Goal: Information Seeking & Learning: Learn about a topic

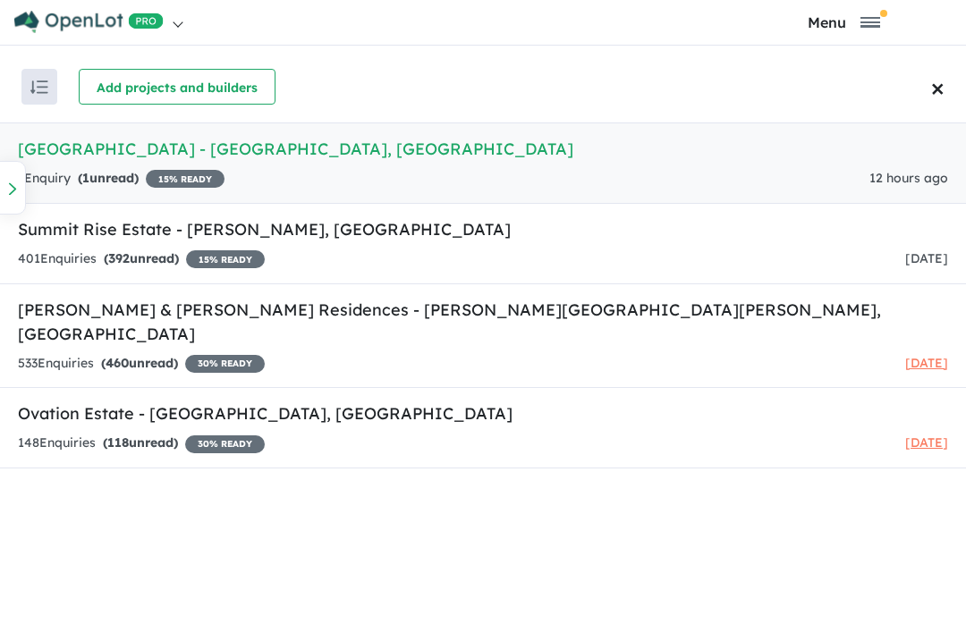
click at [152, 402] on h5 "Ovation Estate - Leppington , NSW" at bounding box center [483, 414] width 930 height 24
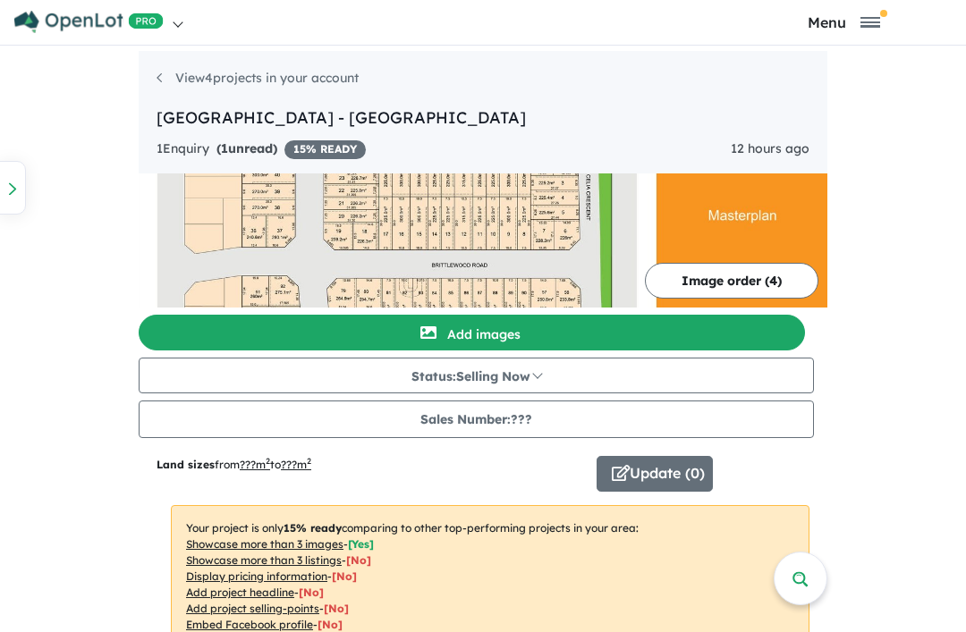
click at [156, 141] on div "1 Enquir y ( 1 unread) 15 % READY" at bounding box center [260, 149] width 209 height 21
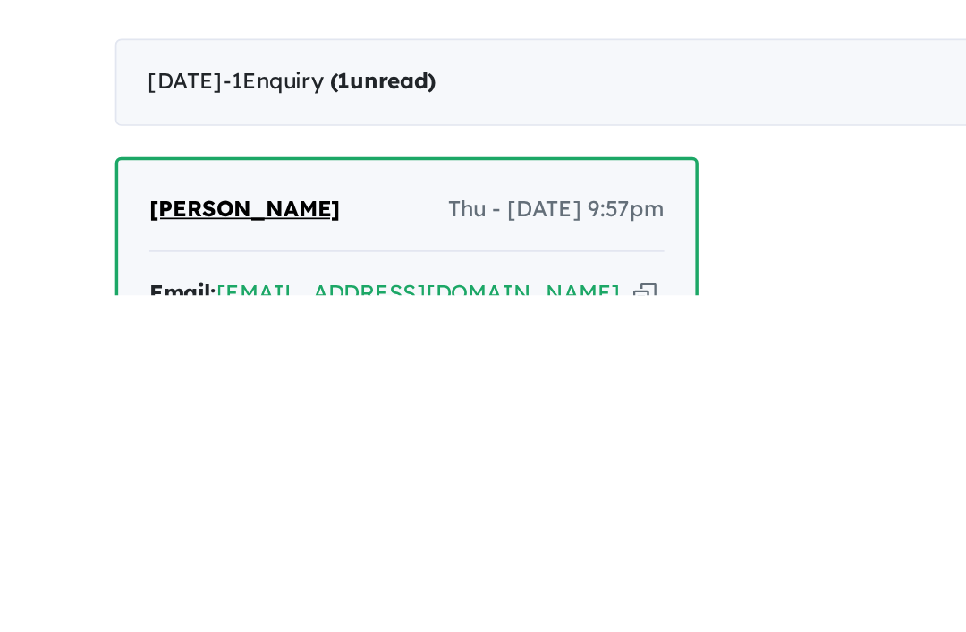
click at [460, 194] on div "Homepage My Dashboard (4) Buyer Demand Index Suburb/Council Report Sales Traini…" at bounding box center [483, 316] width 966 height 632
click at [496, 288] on div "Rakib Sikder Thu - 25/09/2025, 9:57pm Email: sikderrakib@gmail.com Copied! Mobi…" at bounding box center [483, 468] width 689 height 360
click at [402, 288] on div "Rakib Sikder Thu - 25/09/2025, 9:57pm Email: sikderrakib@gmail.com Copied! Mobi…" at bounding box center [483, 468] width 689 height 360
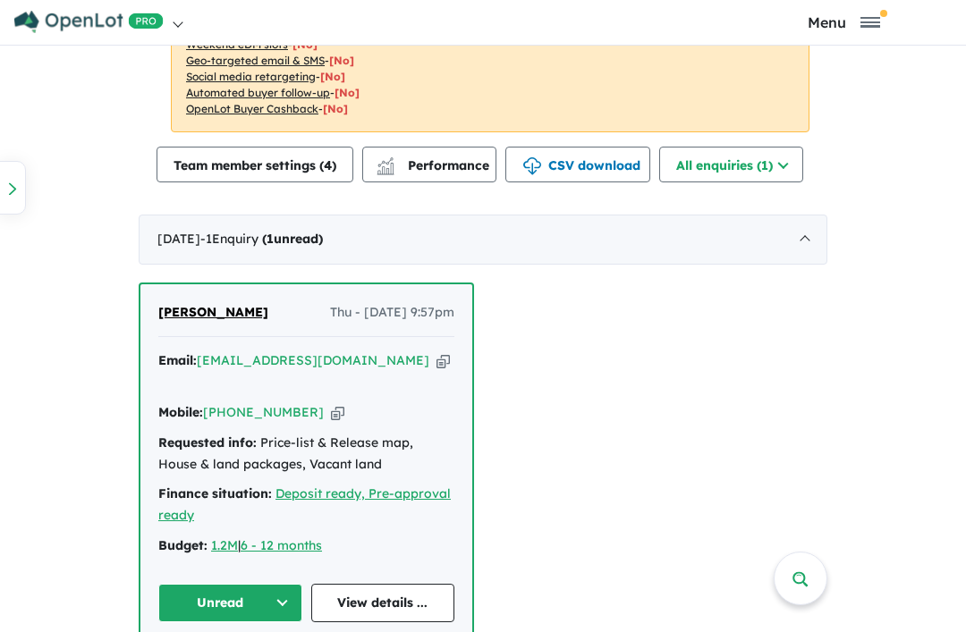
scroll to position [561, 0]
click at [378, 585] on link "View details ..." at bounding box center [383, 604] width 144 height 38
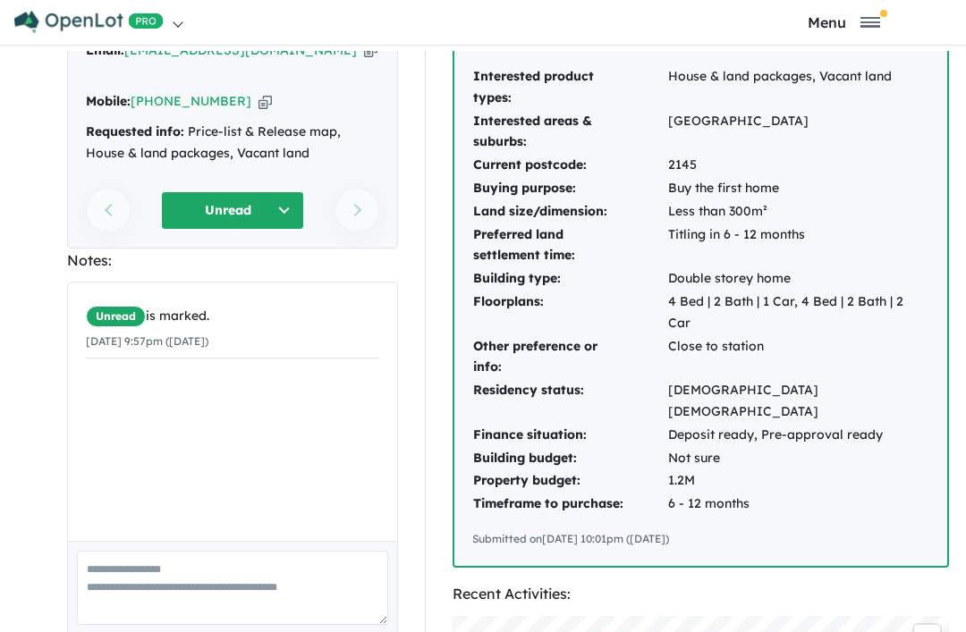
scroll to position [117, 0]
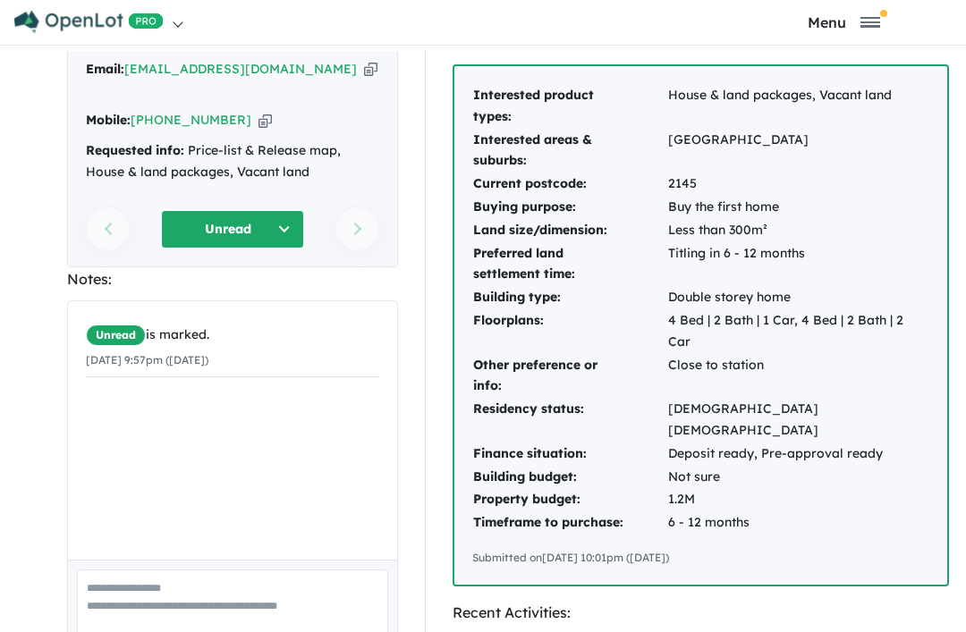
click at [871, 235] on td "Less than 300m²" at bounding box center [798, 230] width 262 height 23
click at [866, 248] on td "Titling in 6 - 12 months" at bounding box center [798, 264] width 262 height 45
click at [890, 208] on td "Buy the first home" at bounding box center [798, 207] width 262 height 23
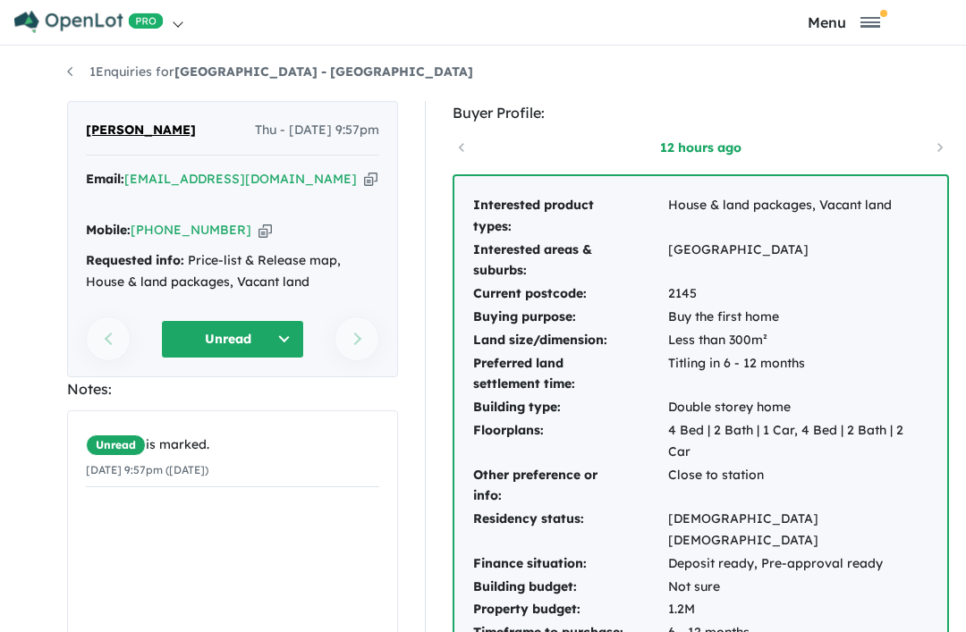
scroll to position [8, 0]
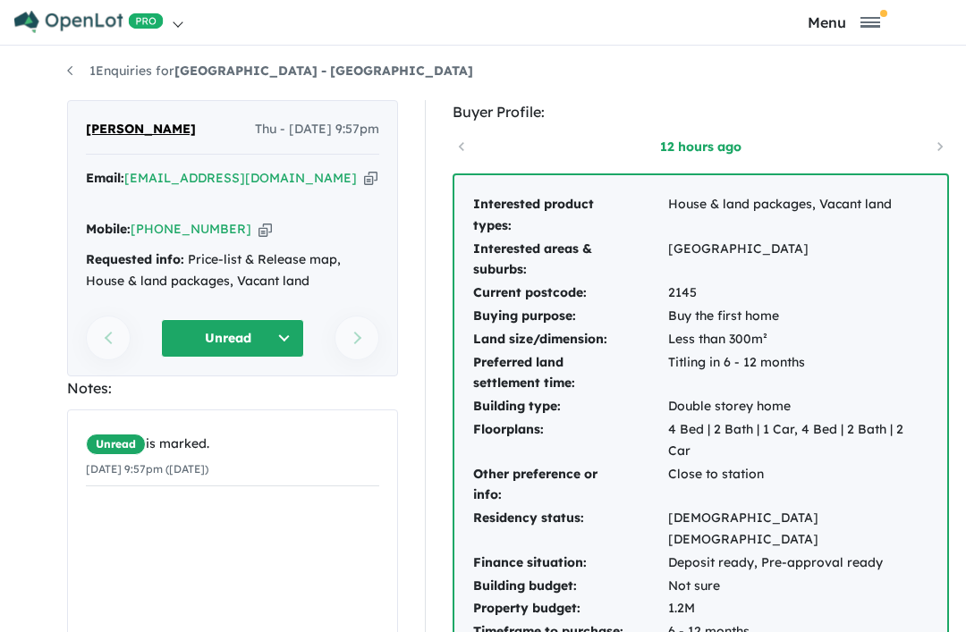
click at [869, 19] on span "Toggle navigation" at bounding box center [870, 18] width 20 height 2
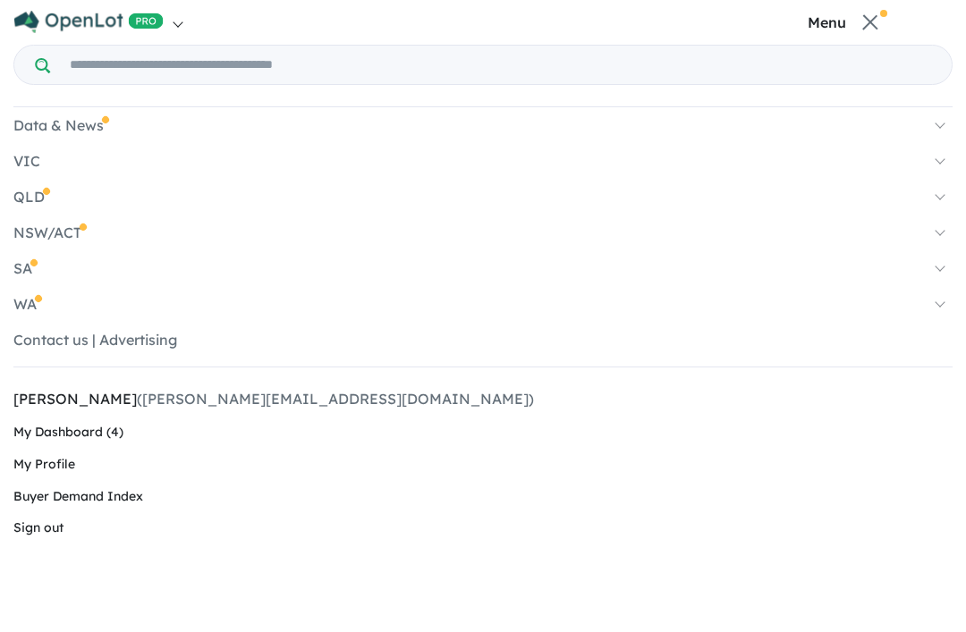
click at [38, 24] on img at bounding box center [88, 22] width 149 height 22
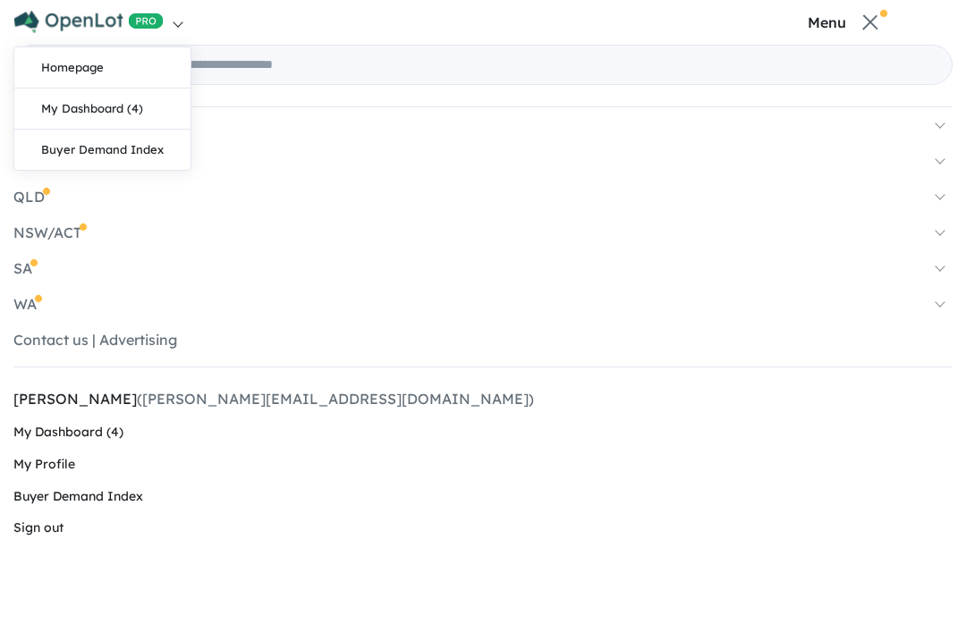
click at [114, 117] on link "My Dashboard (4)" at bounding box center [102, 109] width 176 height 41
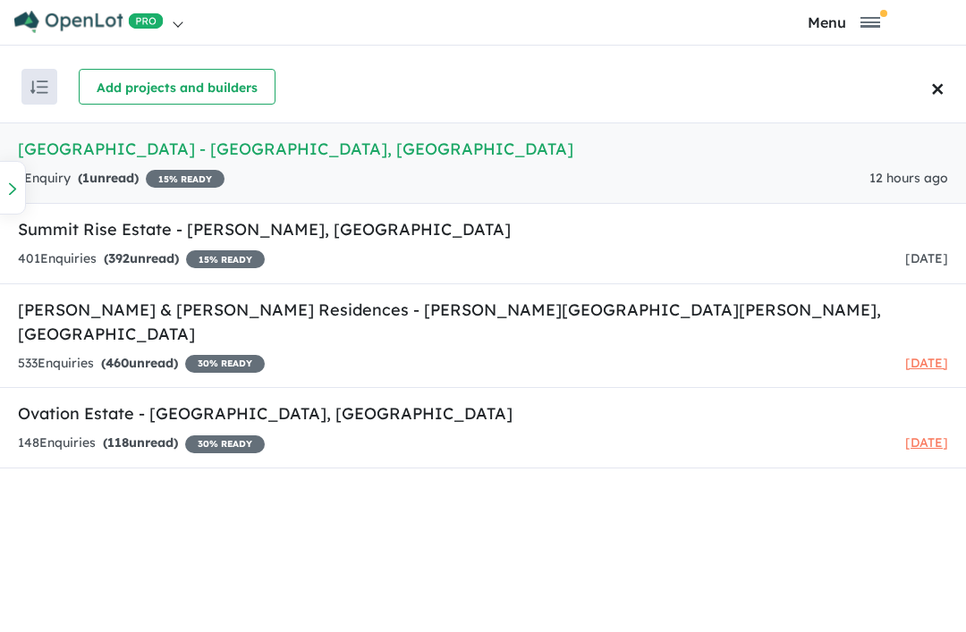
click at [189, 155] on h5 "Leppington Rise Estate - Leppington , NSW" at bounding box center [483, 149] width 930 height 24
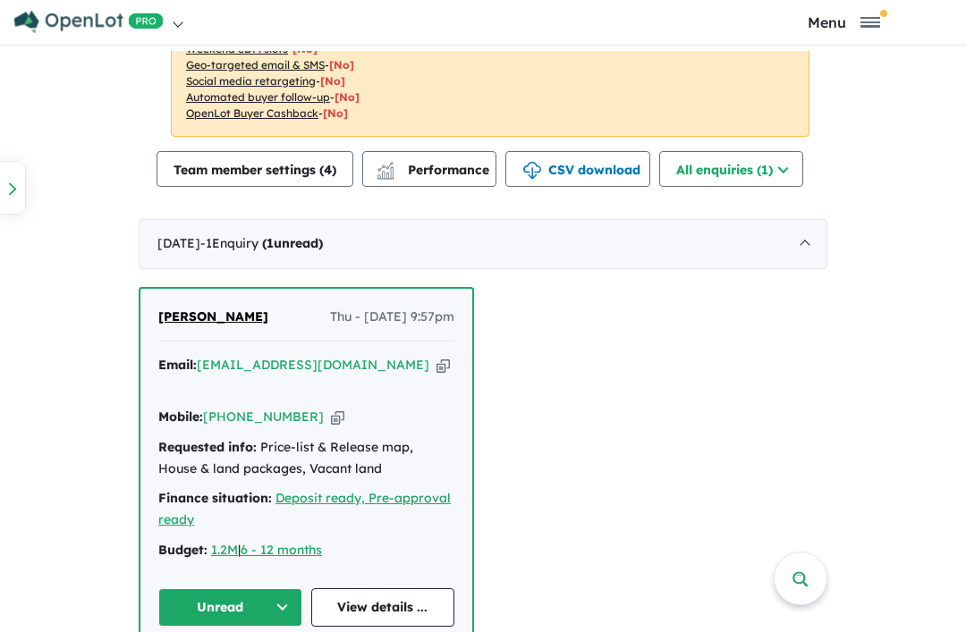
scroll to position [639, 0]
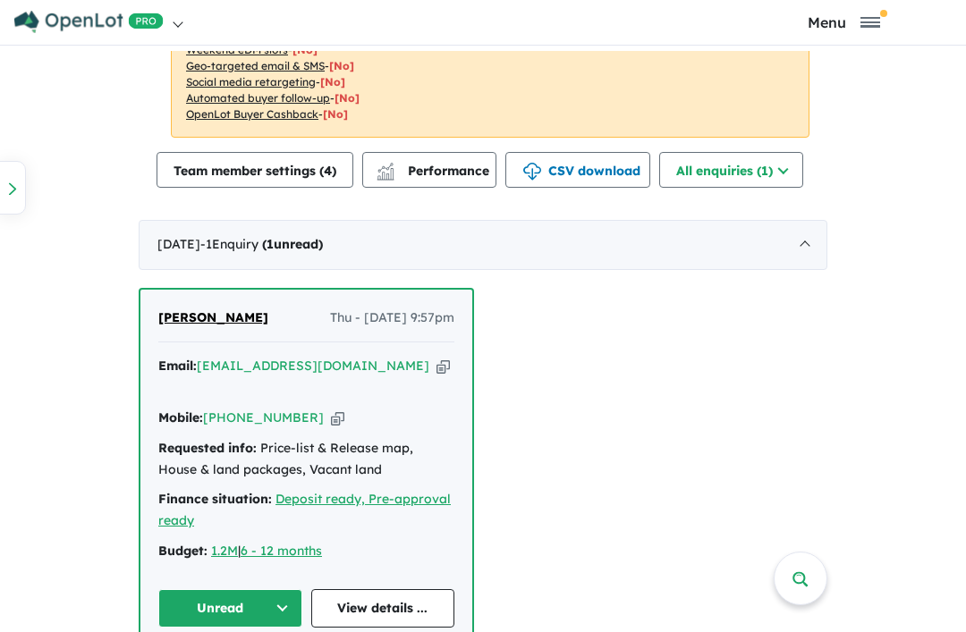
click at [523, 169] on img "button" at bounding box center [532, 172] width 18 height 18
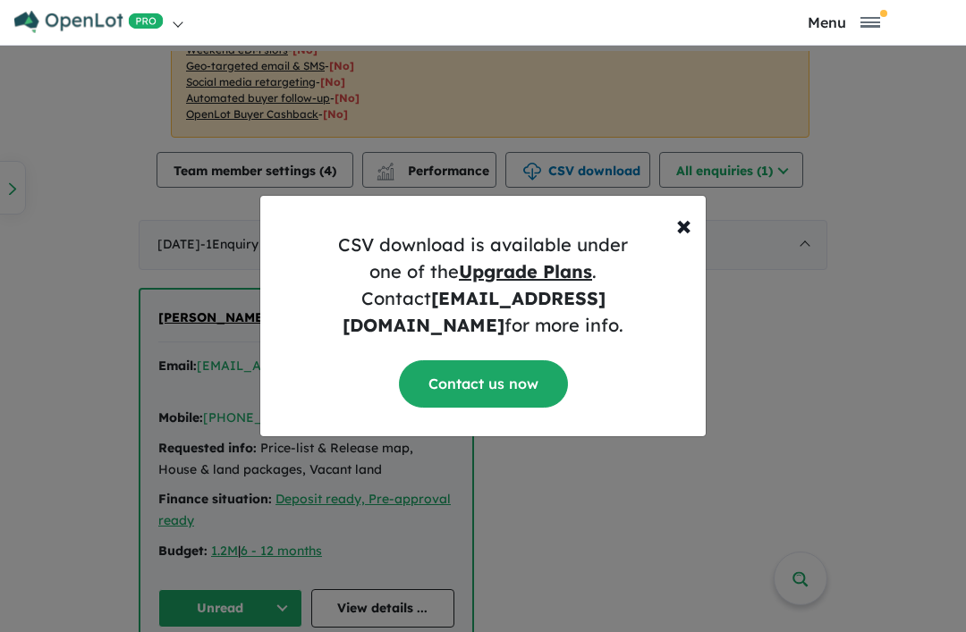
click at [683, 242] on span "×" at bounding box center [683, 225] width 15 height 36
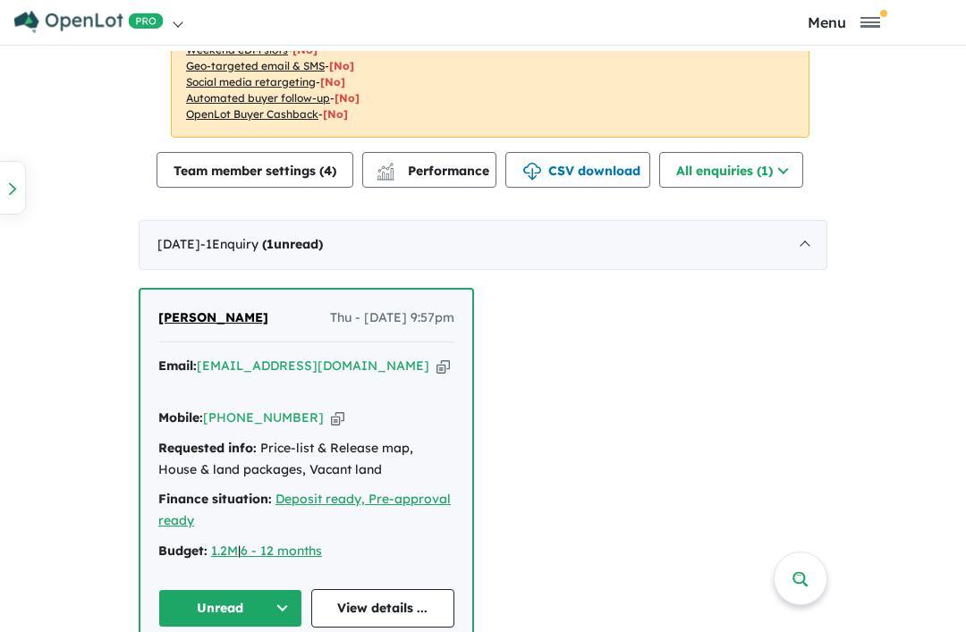
click at [379, 175] on span "Performance" at bounding box center [434, 171] width 110 height 16
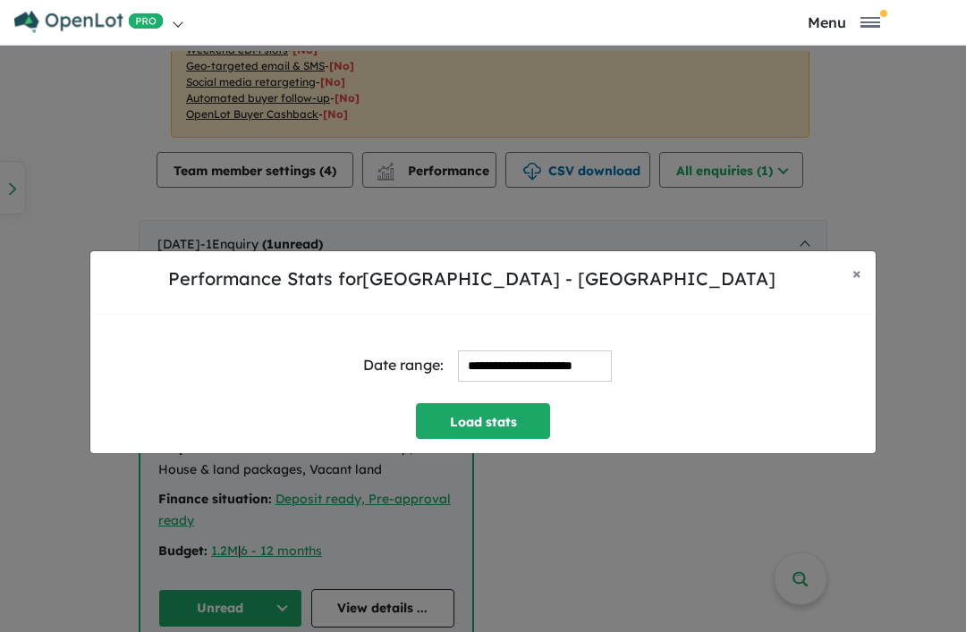
click at [689, 529] on div "**********" at bounding box center [483, 352] width 966 height 632
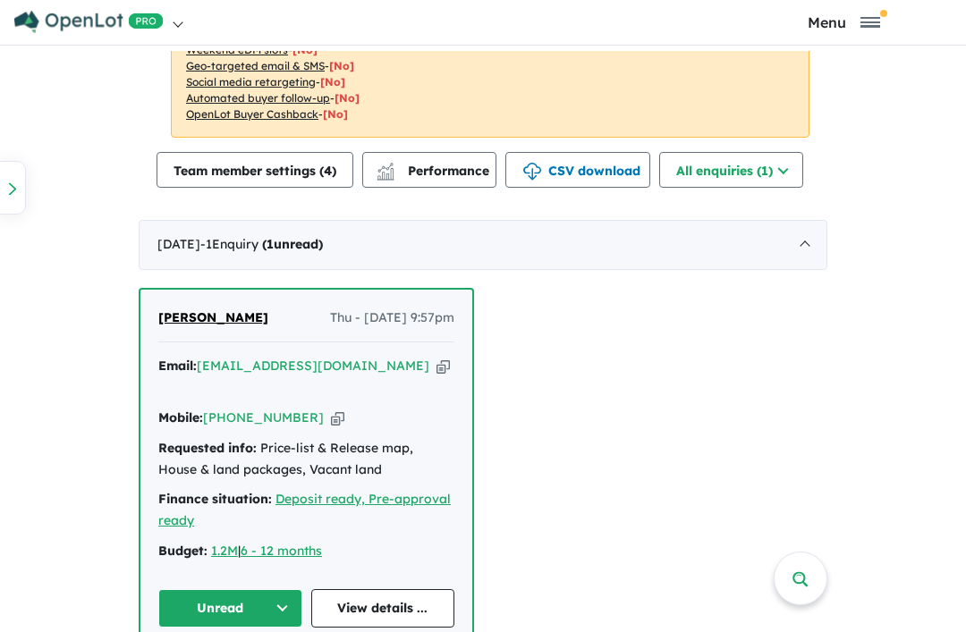
click at [659, 171] on button "All enquiries ( 1 )" at bounding box center [731, 170] width 144 height 36
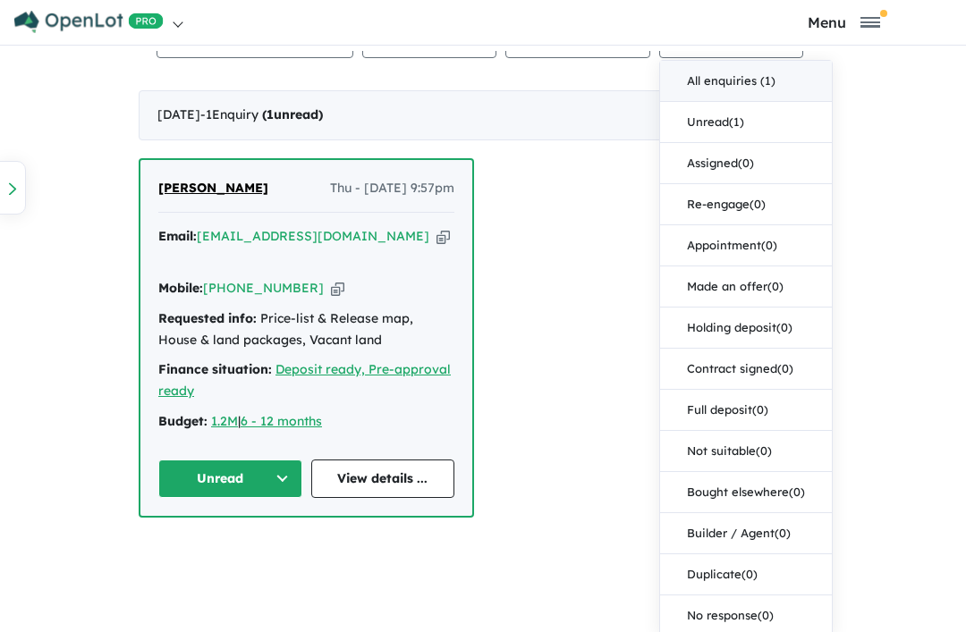
scroll to position [768, 0]
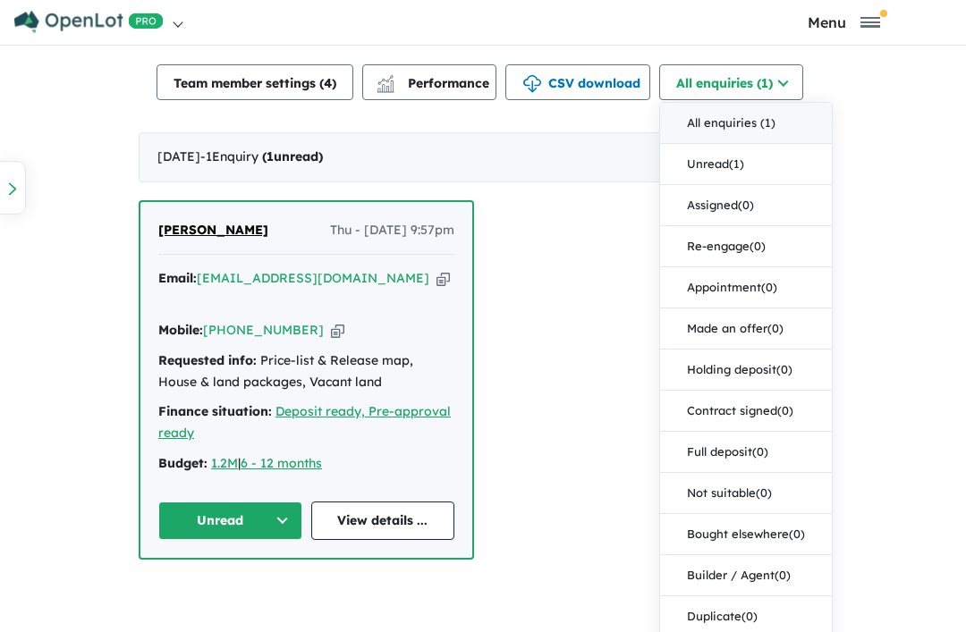
click at [439, 592] on div "View 4 projects in your account Leppington Rise Estate - Leppington 15 % READY …" at bounding box center [483, 344] width 966 height 586
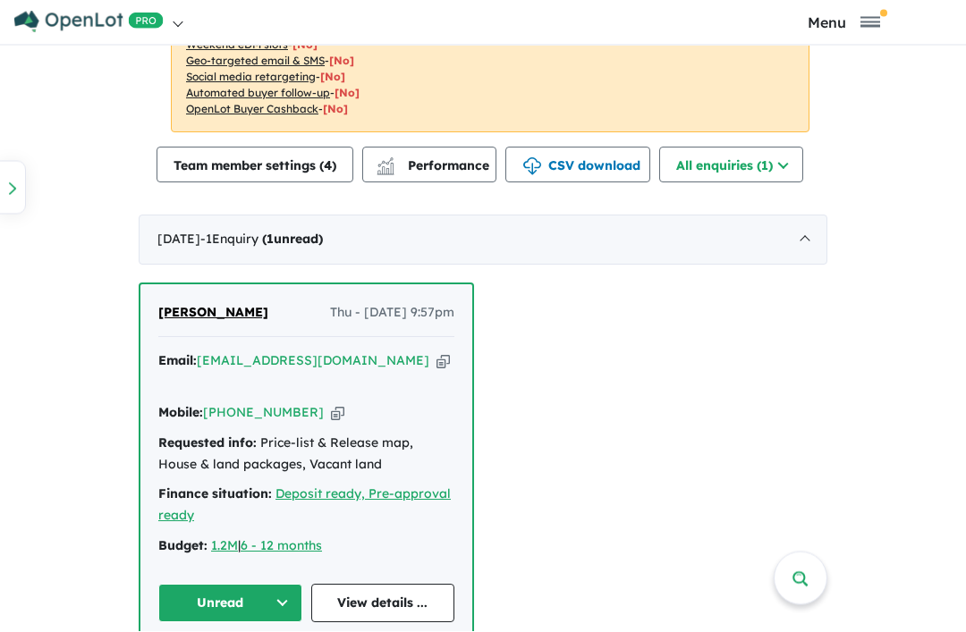
scroll to position [57, 0]
click at [266, 585] on button "Unread" at bounding box center [230, 604] width 144 height 38
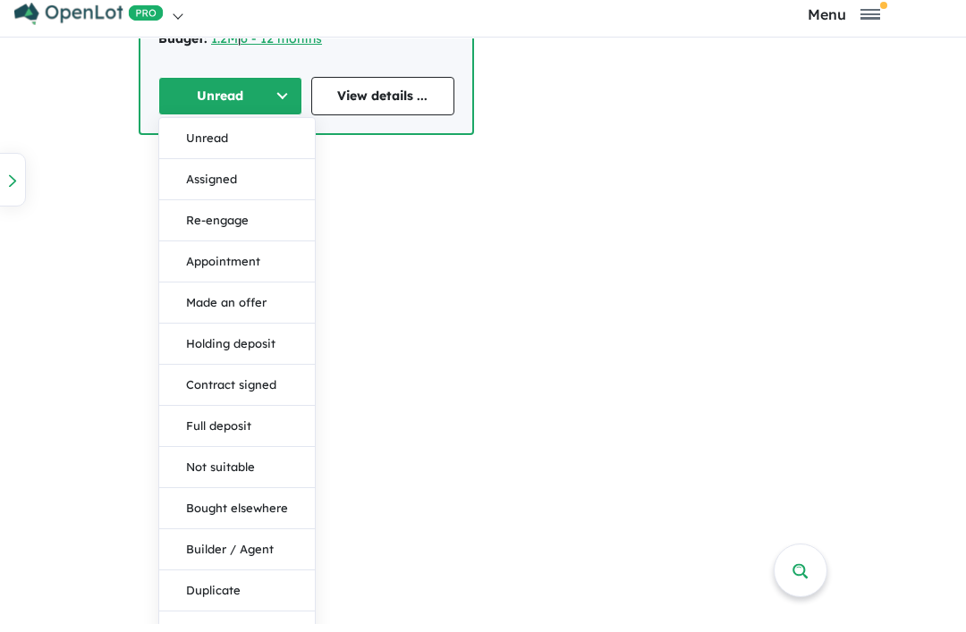
scroll to position [0, 0]
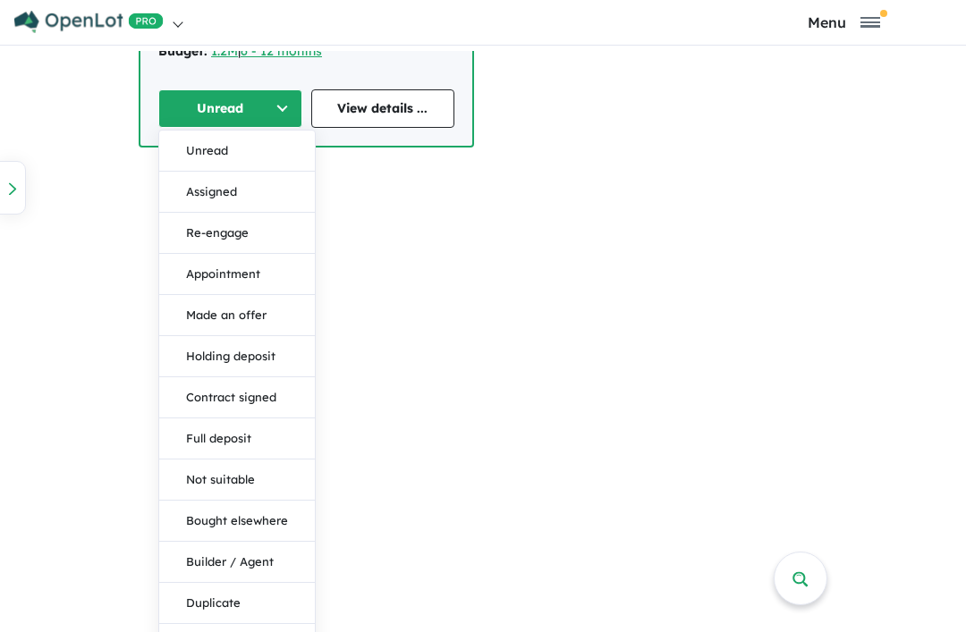
click at [450, 456] on div "View 4 projects in your account Leppington Rise Estate - Leppington 15 % READY …" at bounding box center [483, 344] width 966 height 586
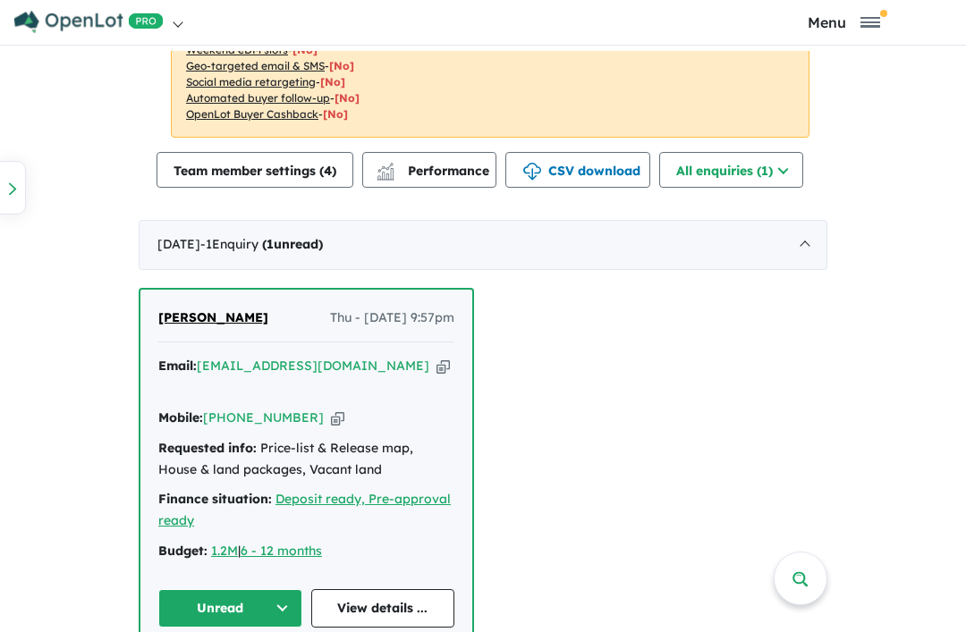
scroll to position [57, 0]
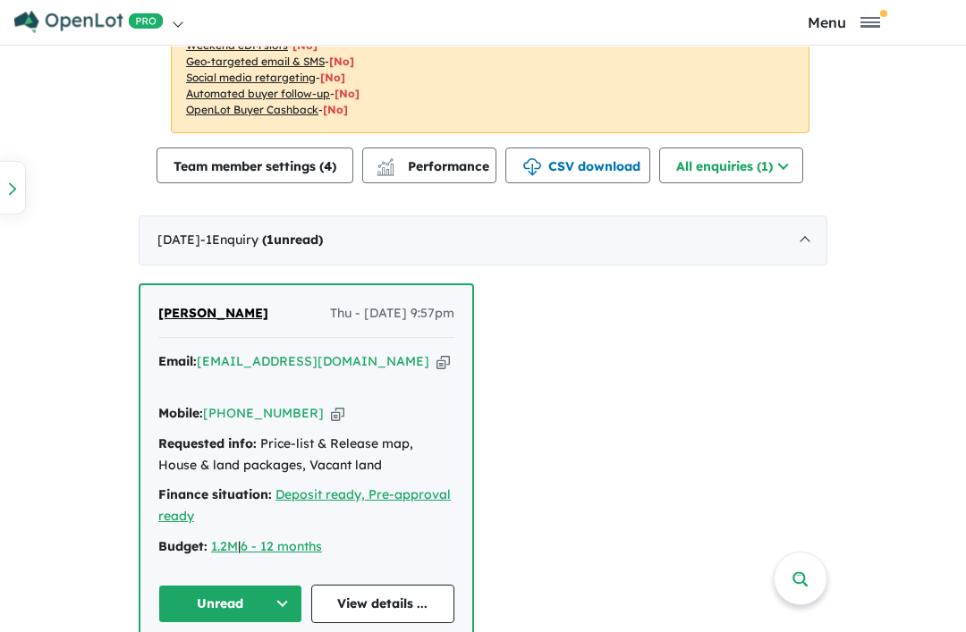
click at [385, 585] on link "View details ..." at bounding box center [383, 604] width 144 height 38
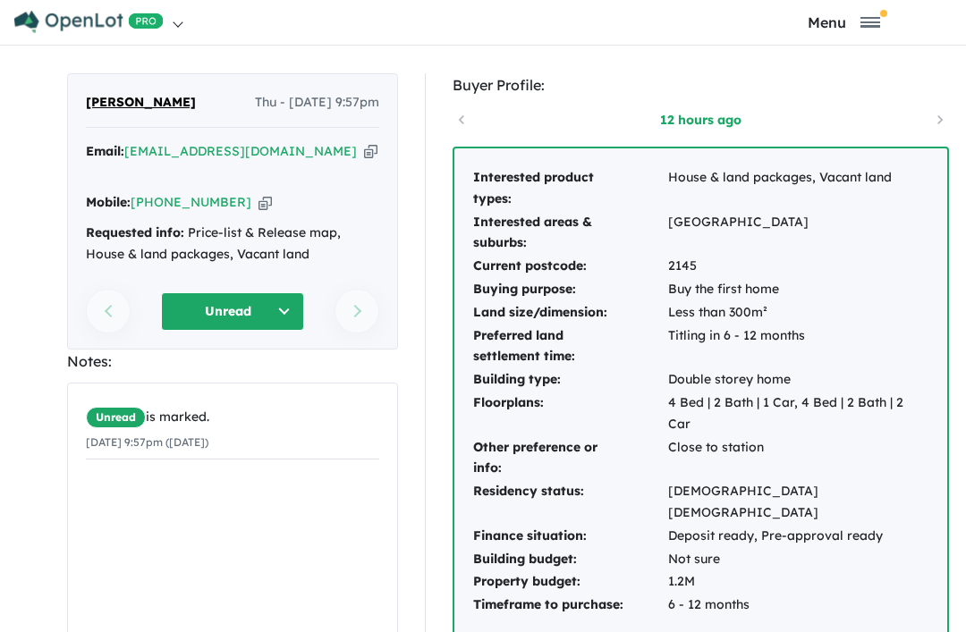
scroll to position [34, 0]
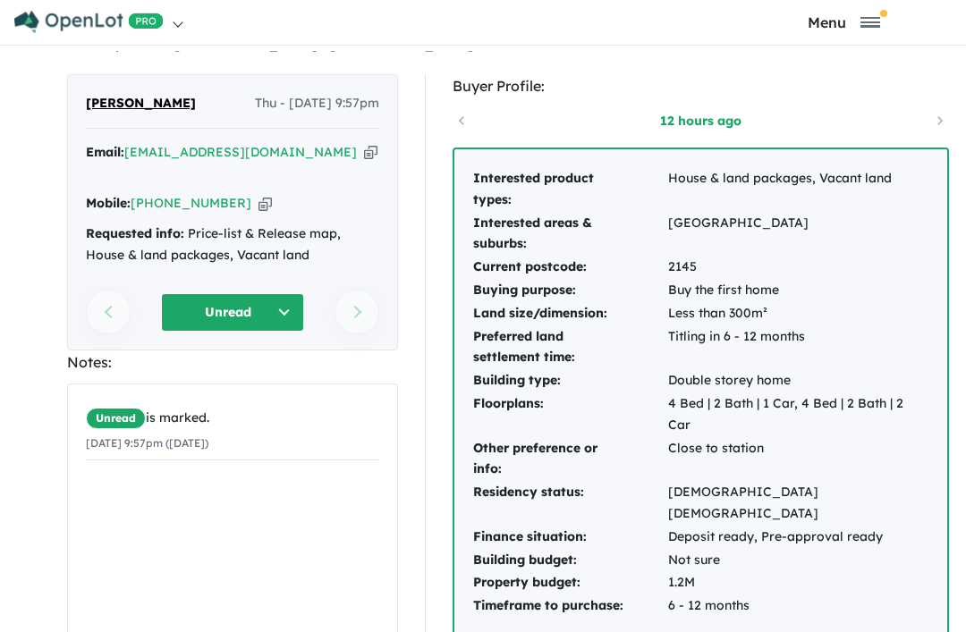
click at [361, 293] on div "Next enquiry" at bounding box center [342, 312] width 73 height 38
click at [111, 299] on div "Previous enquiry" at bounding box center [122, 312] width 73 height 38
click at [350, 224] on div "Requested info: Price-list & Release map, House & land packages, Vacant land" at bounding box center [232, 245] width 293 height 43
